Goal: Information Seeking & Learning: Learn about a topic

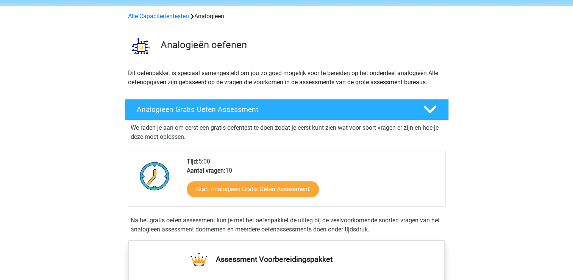
scroll to position [76, 0]
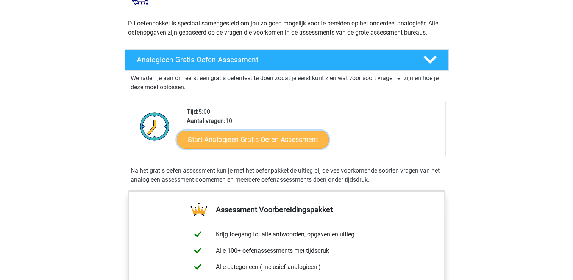
click at [236, 141] on link "Start Analogieen Gratis Oefen Assessment" at bounding box center [253, 139] width 152 height 18
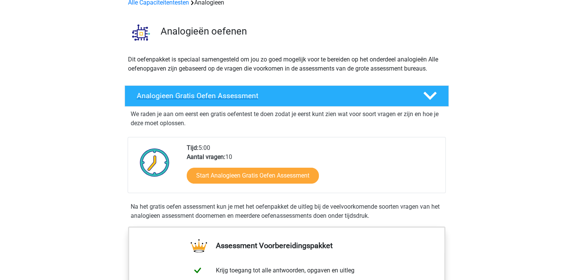
scroll to position [0, 0]
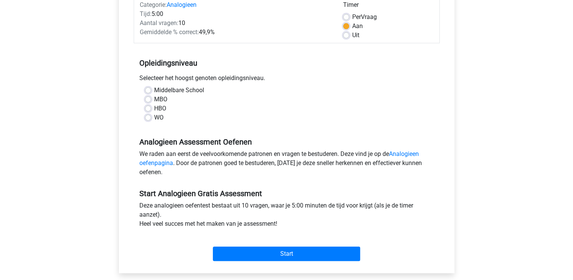
scroll to position [114, 0]
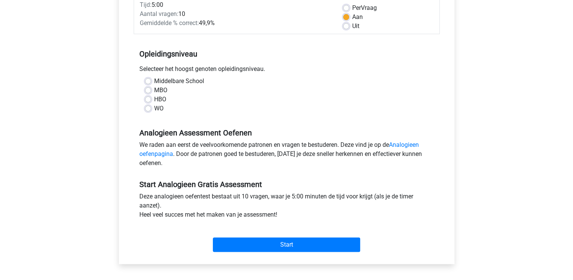
click at [161, 97] on label "HBO" at bounding box center [160, 99] width 12 height 9
click at [151, 97] on input "HBO" at bounding box center [148, 99] width 6 height 8
radio input "true"
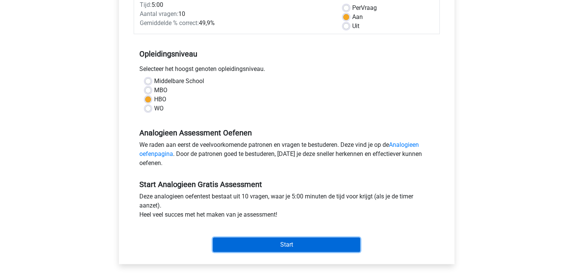
click at [266, 246] on input "Start" at bounding box center [286, 244] width 147 height 14
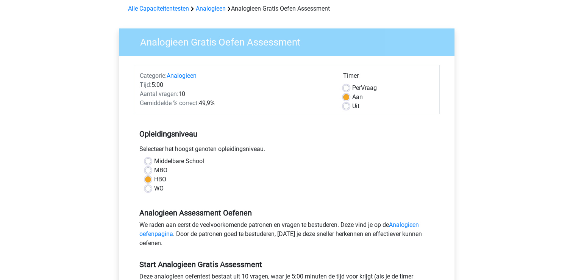
scroll to position [0, 0]
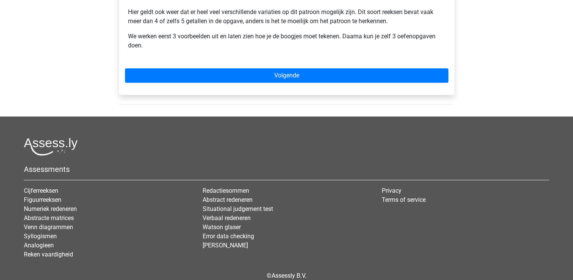
scroll to position [341, 0]
